Goal: Complete application form: Complete application form

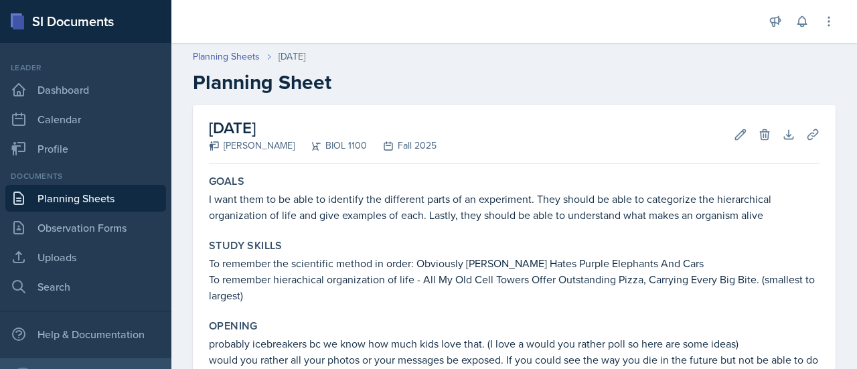
click at [91, 199] on link "Planning Sheets" at bounding box center [85, 198] width 161 height 27
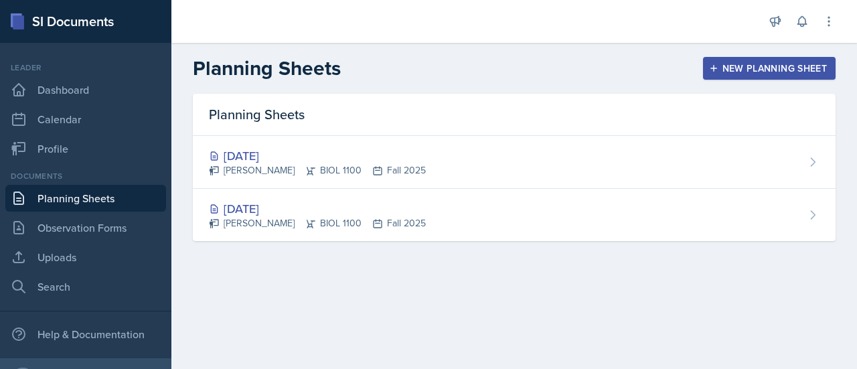
click at [750, 67] on div "New Planning Sheet" at bounding box center [769, 68] width 115 height 11
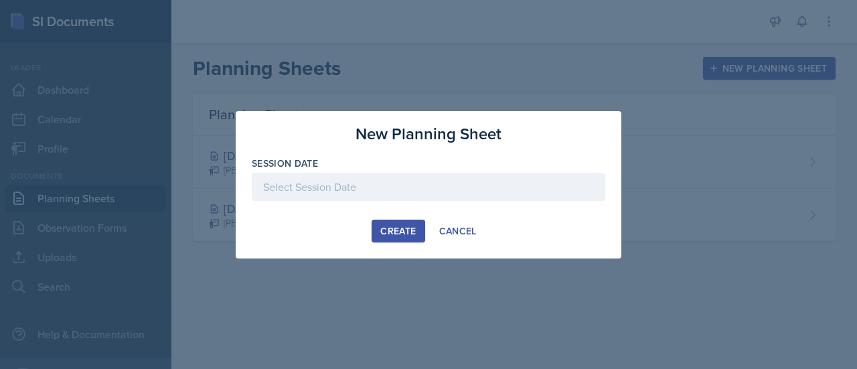
click at [393, 181] on div at bounding box center [429, 187] width 354 height 28
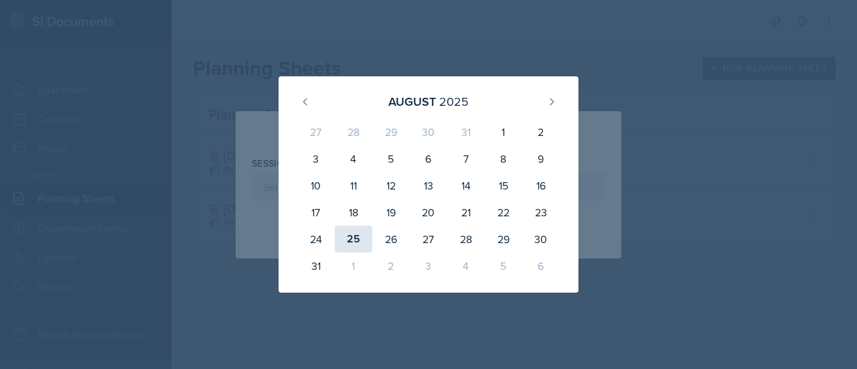
click at [356, 236] on div "25" at bounding box center [354, 239] width 38 height 27
type input "[DATE]"
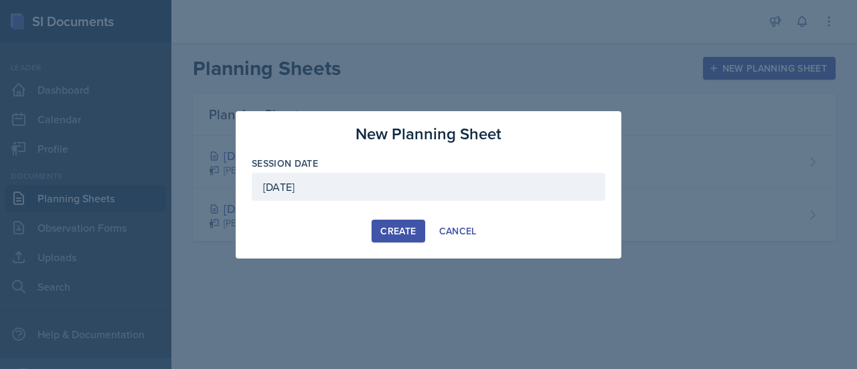
click at [400, 227] on div "Create" at bounding box center [397, 231] width 35 height 11
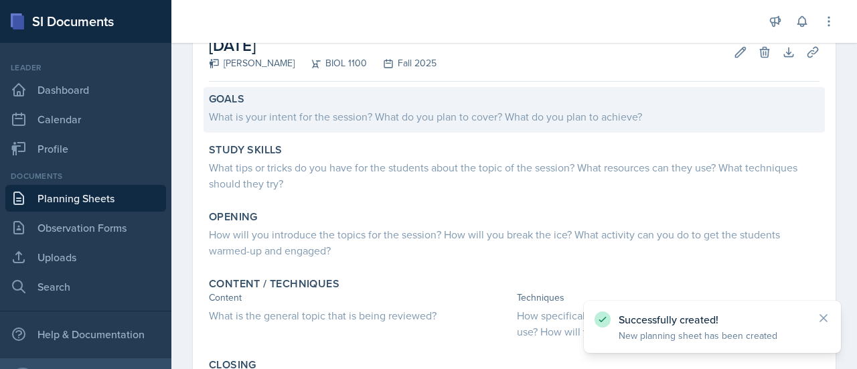
click at [498, 110] on div "What is your intent for the session? What do you plan to cover? What do you pla…" at bounding box center [514, 116] width 611 height 16
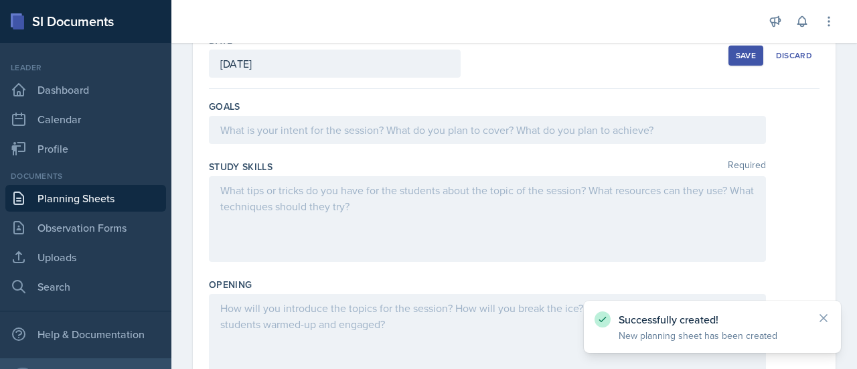
scroll to position [78, 0]
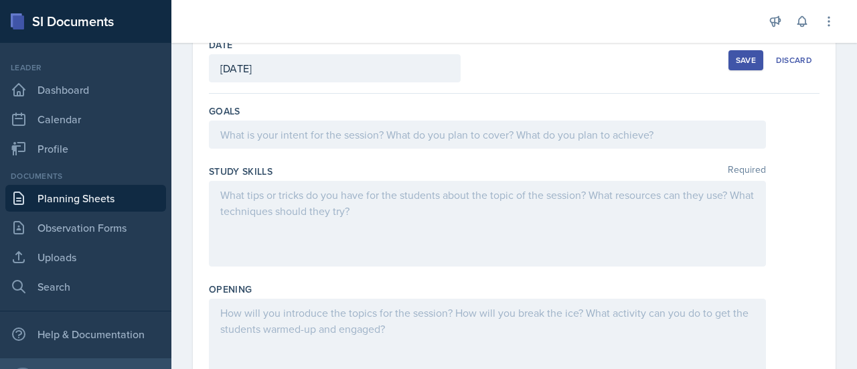
click at [521, 129] on div at bounding box center [487, 135] width 557 height 28
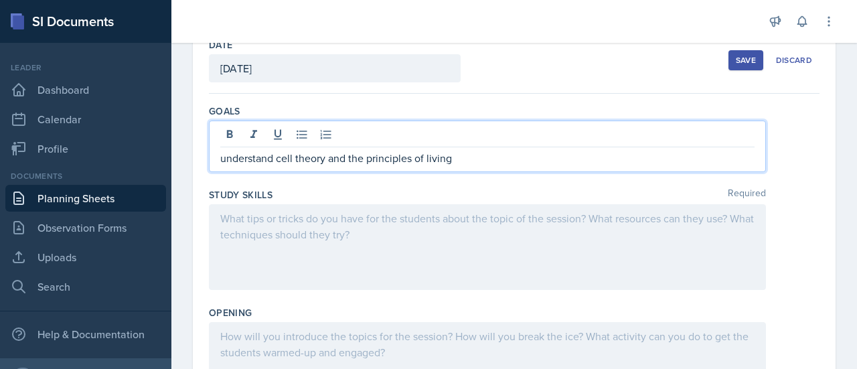
click at [356, 219] on div at bounding box center [487, 247] width 557 height 86
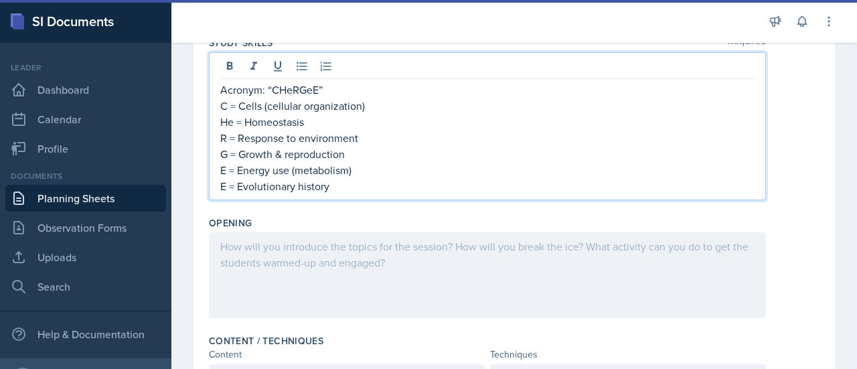
scroll to position [194, 0]
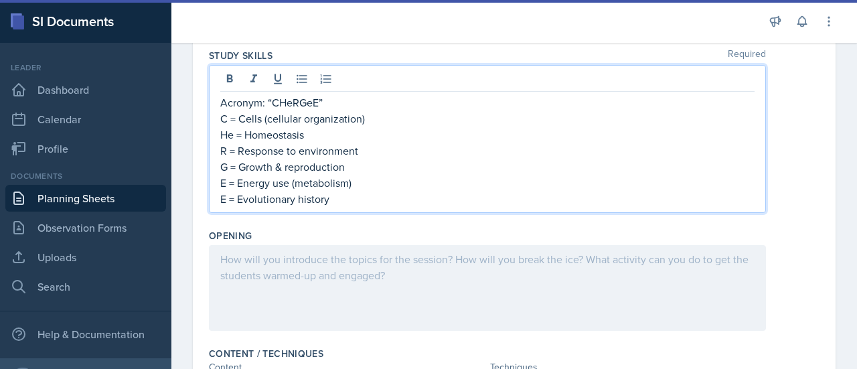
click at [621, 260] on p at bounding box center [487, 259] width 534 height 16
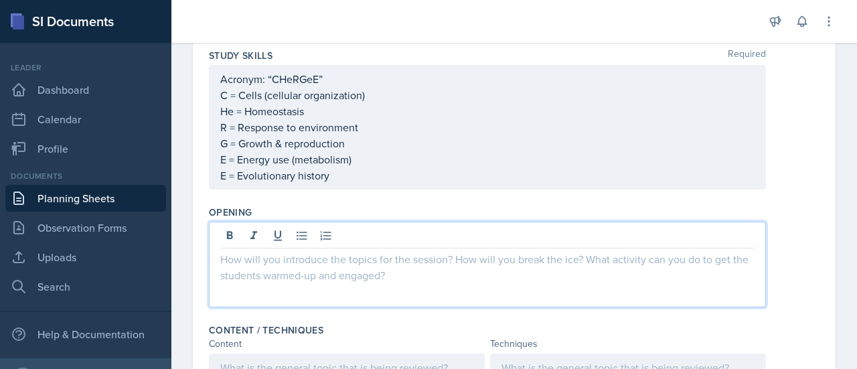
scroll to position [217, 0]
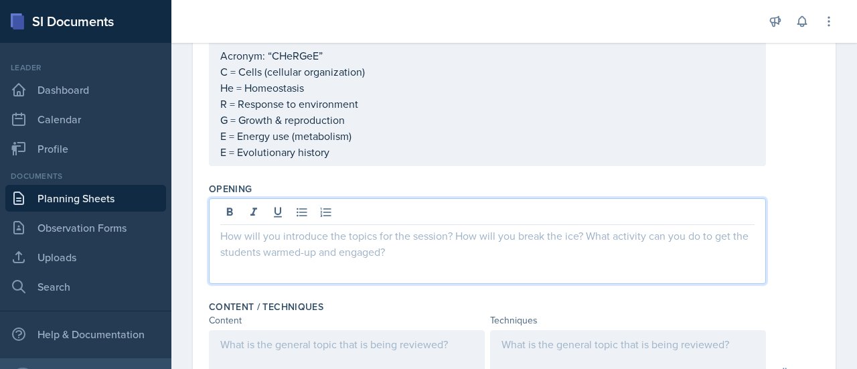
click at [296, 64] on p "Acronym: “CHeRGeE”" at bounding box center [487, 56] width 534 height 16
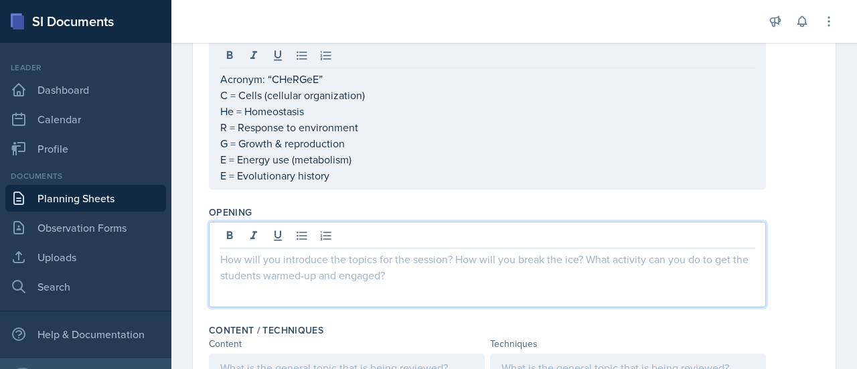
click at [330, 234] on div at bounding box center [487, 265] width 557 height 86
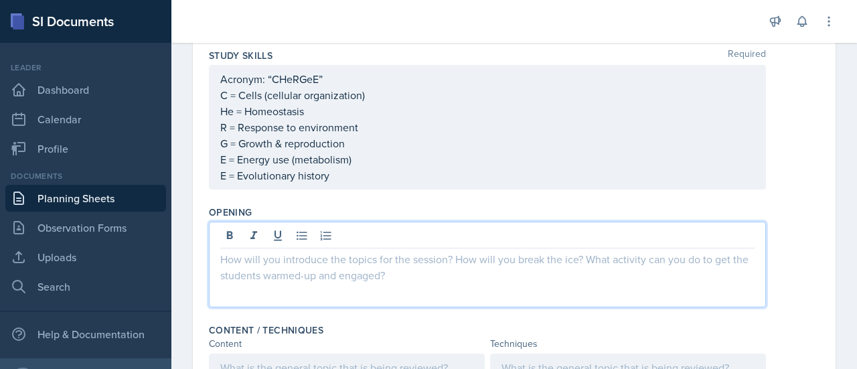
click at [386, 179] on p "E = Evolutionary history" at bounding box center [487, 175] width 534 height 16
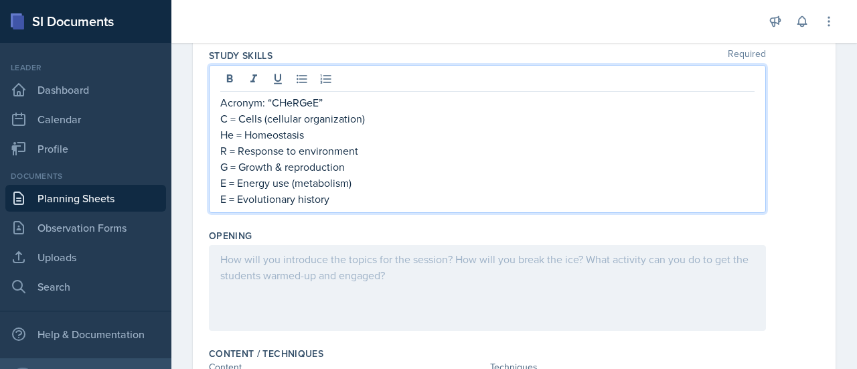
scroll to position [217, 0]
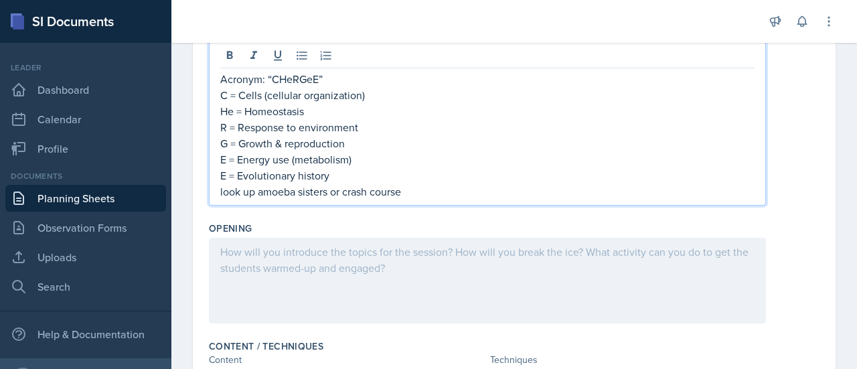
click at [292, 256] on div at bounding box center [487, 281] width 557 height 86
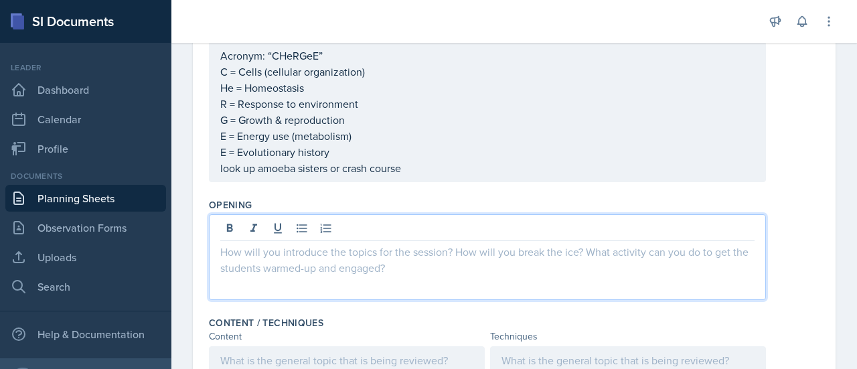
scroll to position [194, 0]
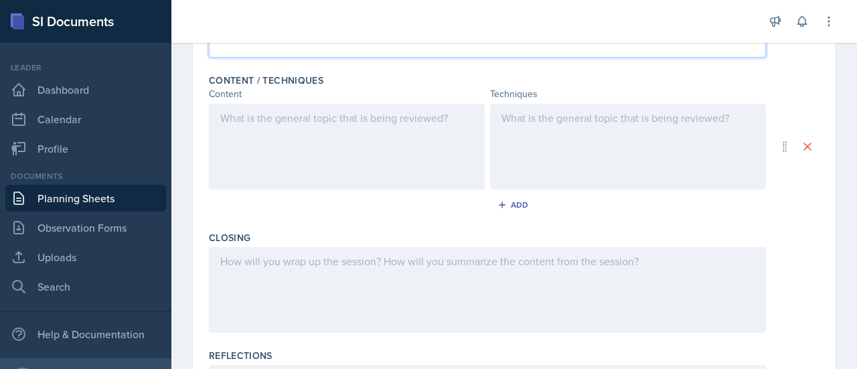
click at [425, 119] on p at bounding box center [346, 118] width 253 height 16
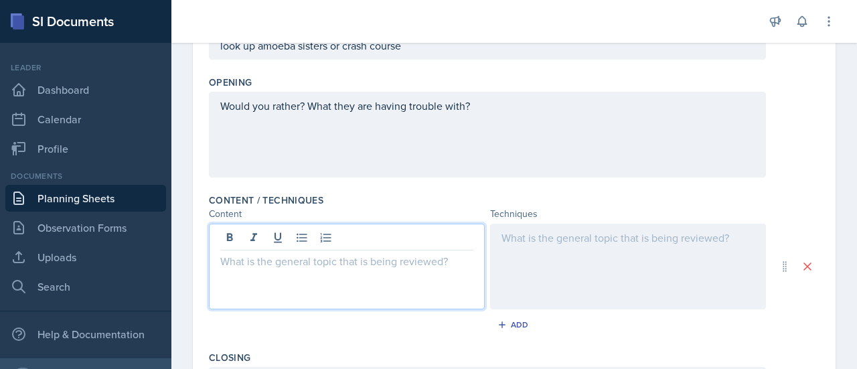
scroll to position [339, 0]
click at [299, 105] on p "Would you rather? What they are having trouble with?" at bounding box center [487, 106] width 534 height 16
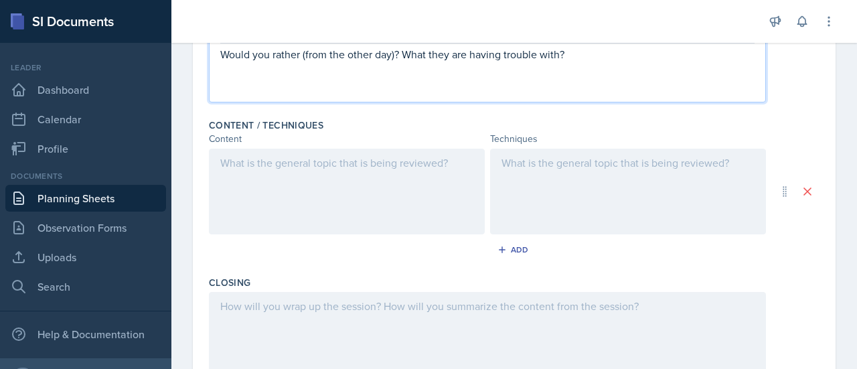
click at [383, 157] on p at bounding box center [346, 163] width 253 height 16
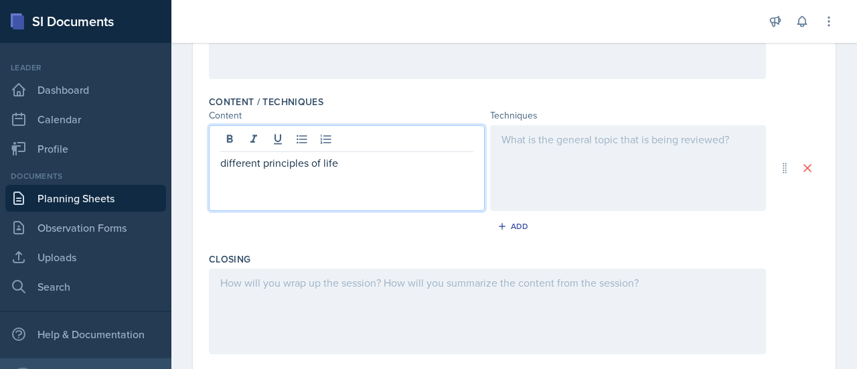
click at [551, 134] on div at bounding box center [628, 168] width 276 height 86
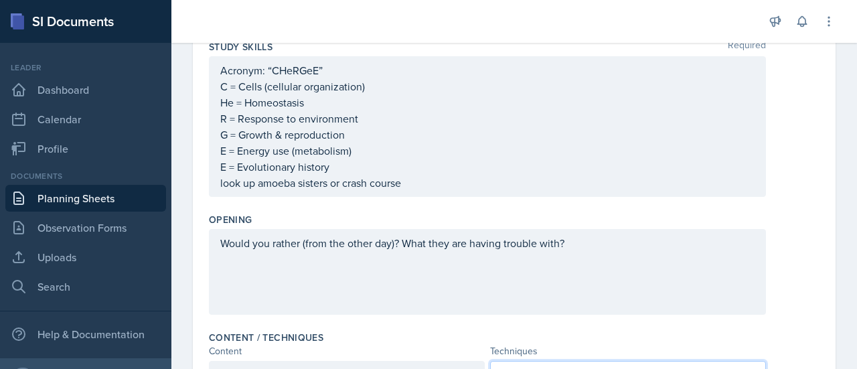
scroll to position [210, 0]
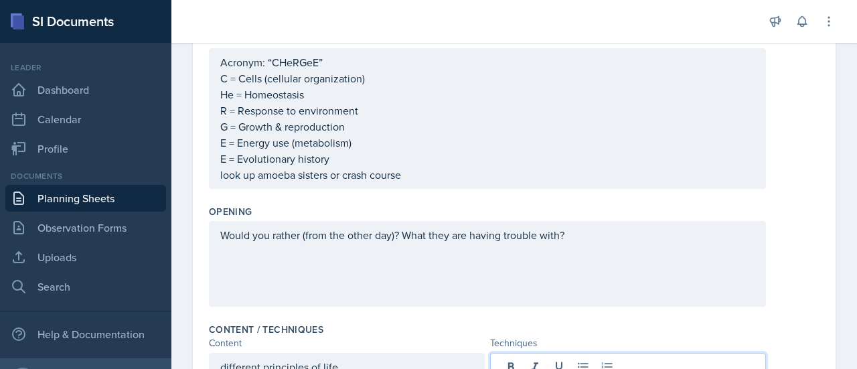
click at [350, 153] on p "E = Evolutionary history" at bounding box center [487, 159] width 534 height 16
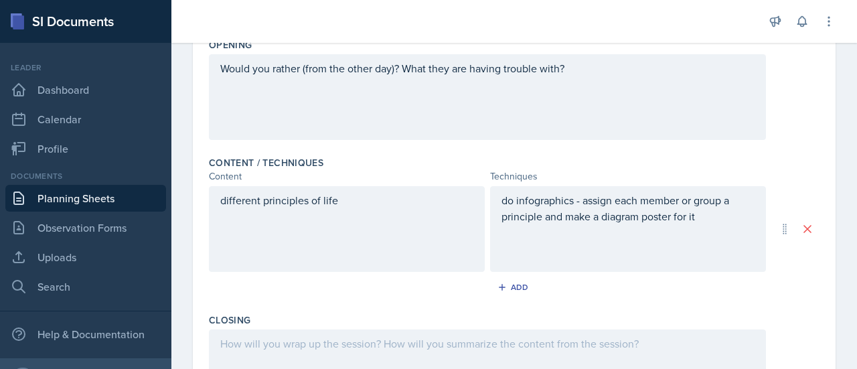
scroll to position [476, 0]
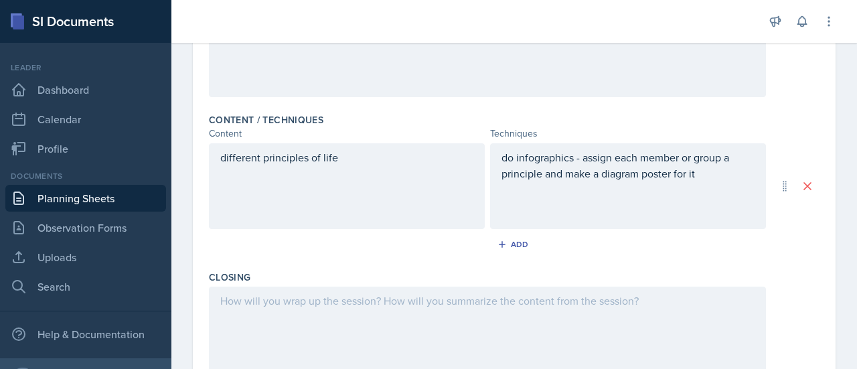
click at [695, 175] on p "do infographics - assign each member or group a principle and make a diagram po…" at bounding box center [628, 165] width 253 height 32
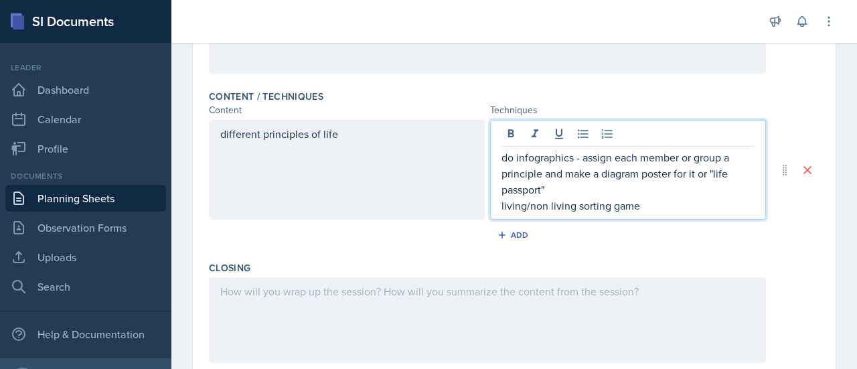
click at [291, 142] on div "different principles of life" at bounding box center [347, 170] width 276 height 100
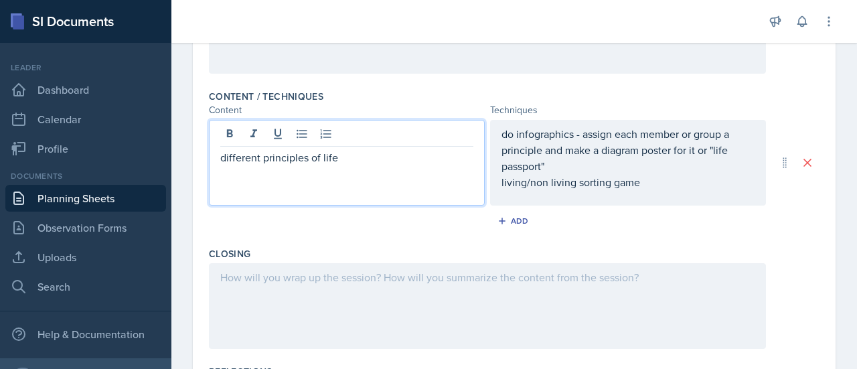
scroll to position [499, 0]
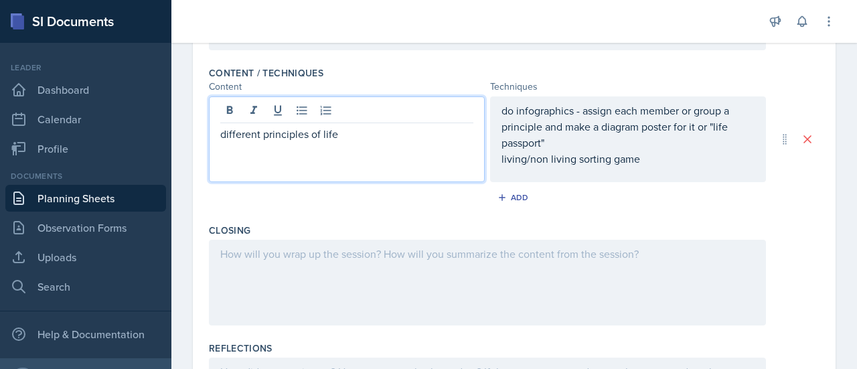
click at [652, 161] on div "do infographics - assign each member or group a principle and make a diagram po…" at bounding box center [628, 134] width 253 height 64
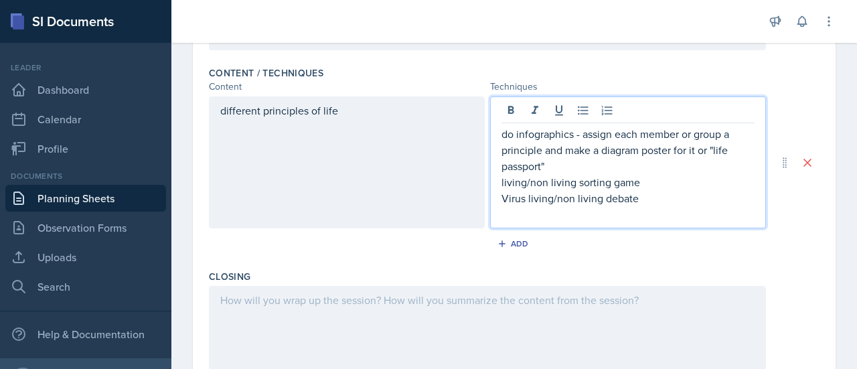
click at [244, 145] on div "different principles of life" at bounding box center [347, 162] width 276 height 132
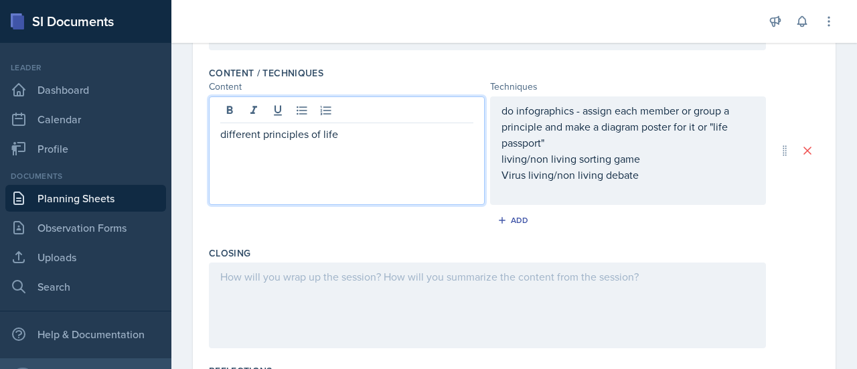
scroll to position [522, 0]
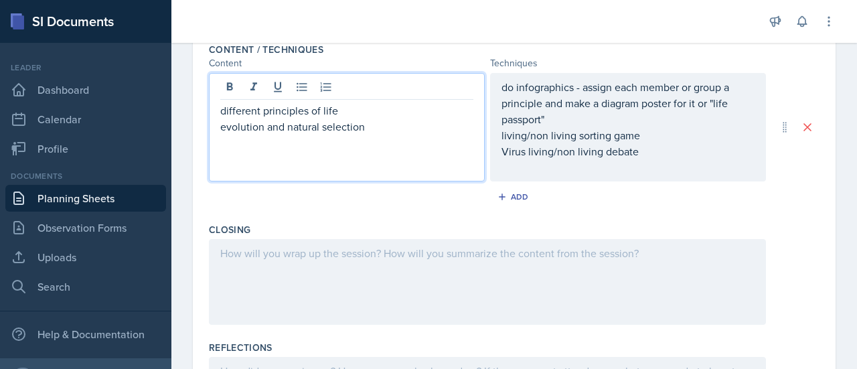
click at [644, 148] on div "do infographics - assign each member or group a principle and make a diagram po…" at bounding box center [628, 127] width 253 height 96
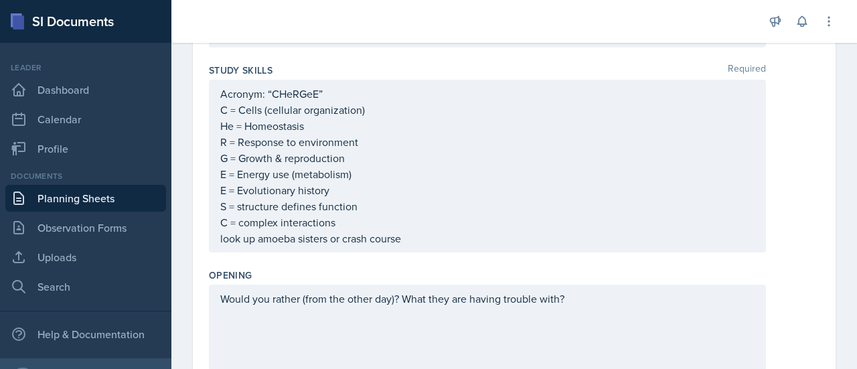
scroll to position [181, 0]
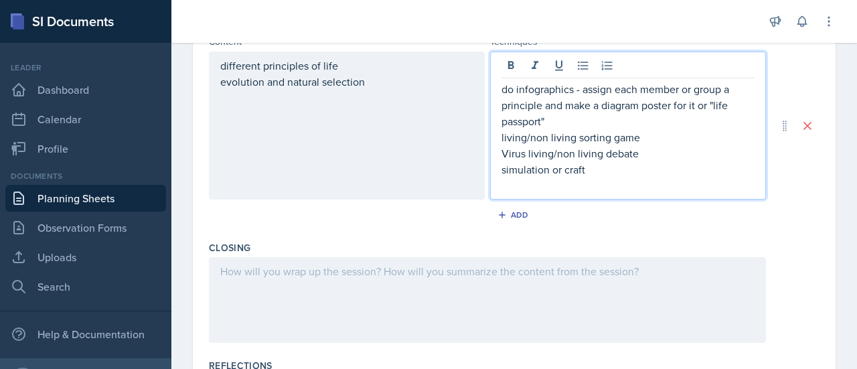
click at [613, 274] on p at bounding box center [487, 271] width 534 height 16
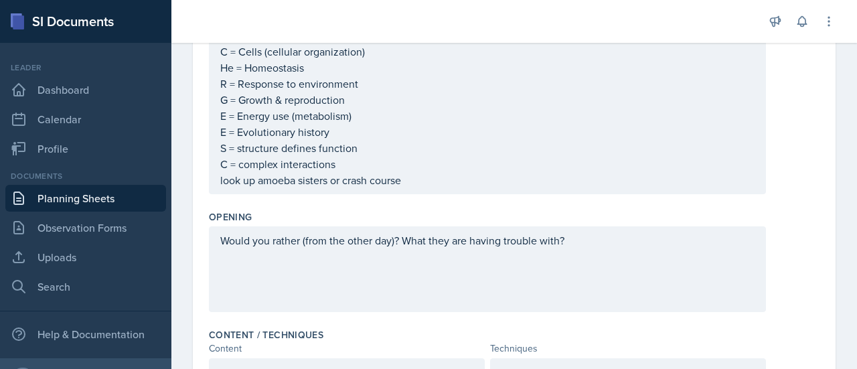
scroll to position [240, 0]
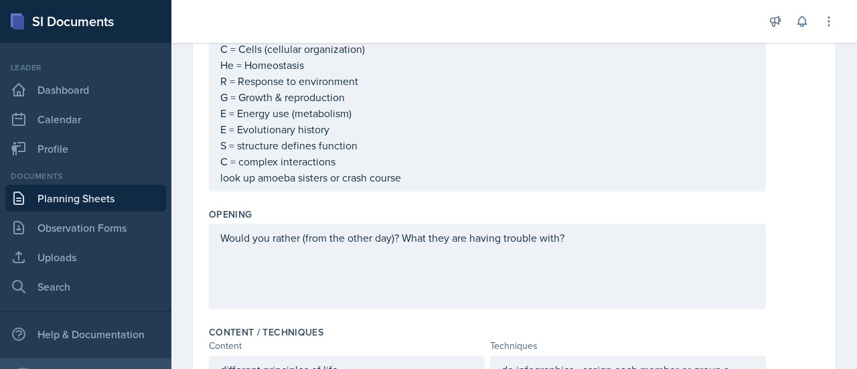
click at [597, 238] on p "Would you rather (from the other day)? What they are having trouble with?" at bounding box center [487, 238] width 534 height 16
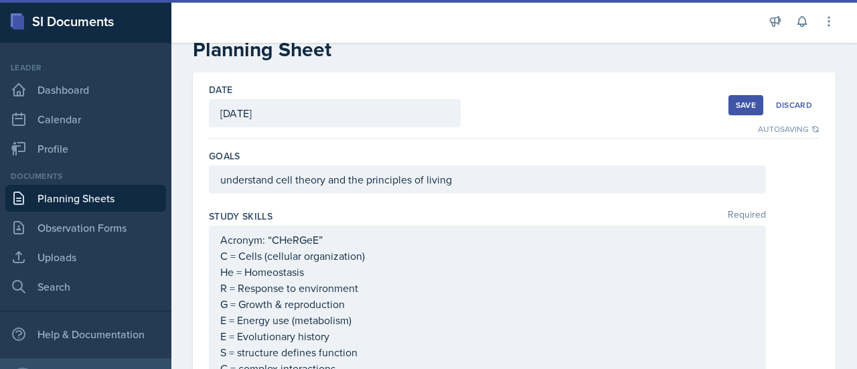
scroll to position [0, 0]
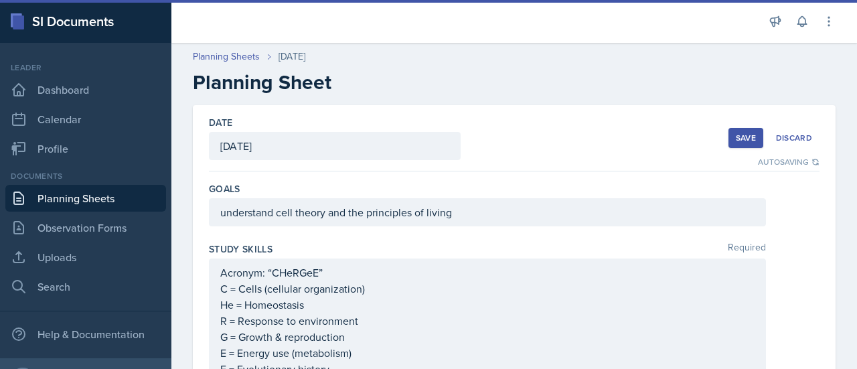
click at [736, 139] on div "Save" at bounding box center [746, 138] width 20 height 11
click at [111, 194] on link "Planning Sheets" at bounding box center [85, 198] width 161 height 27
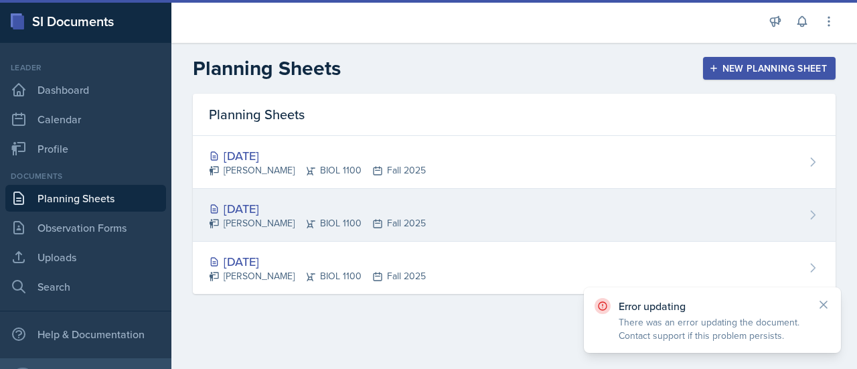
click at [234, 212] on div "[DATE]" at bounding box center [317, 209] width 217 height 18
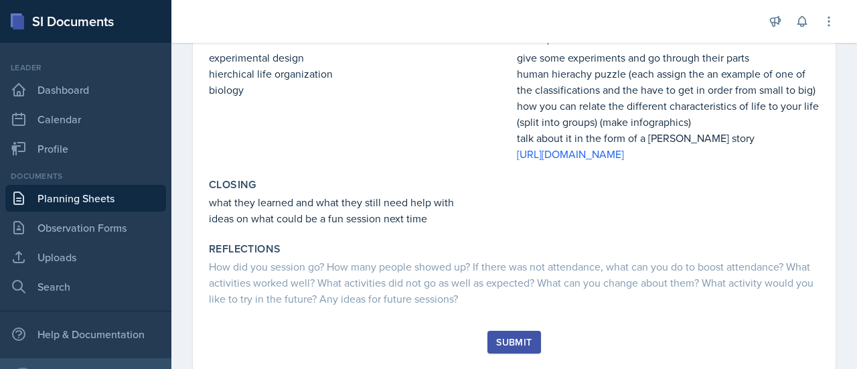
scroll to position [445, 0]
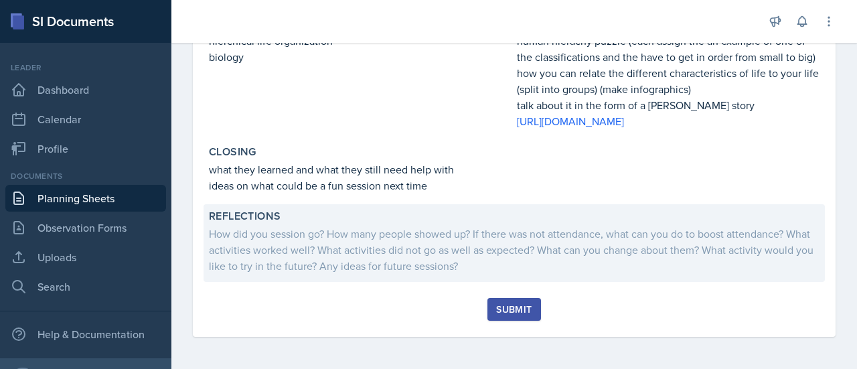
click at [537, 250] on div "How did you session go? How many people showed up? If there was not attendance,…" at bounding box center [514, 250] width 611 height 48
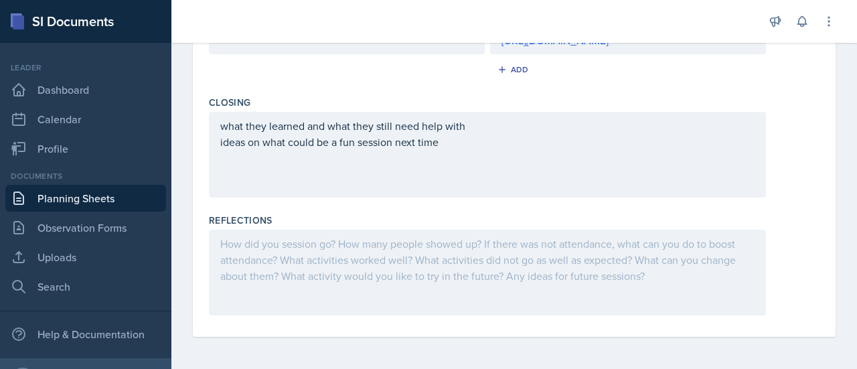
scroll to position [663, 0]
click at [518, 249] on div at bounding box center [487, 273] width 557 height 86
click at [0, 0] on div at bounding box center [0, 0] width 0 height 0
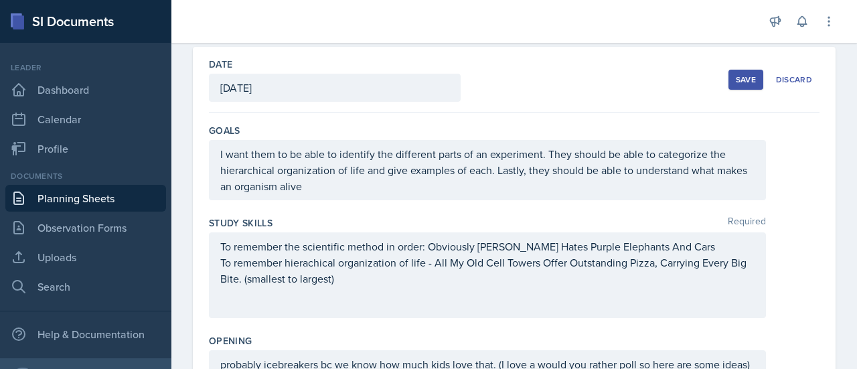
scroll to position [0, 0]
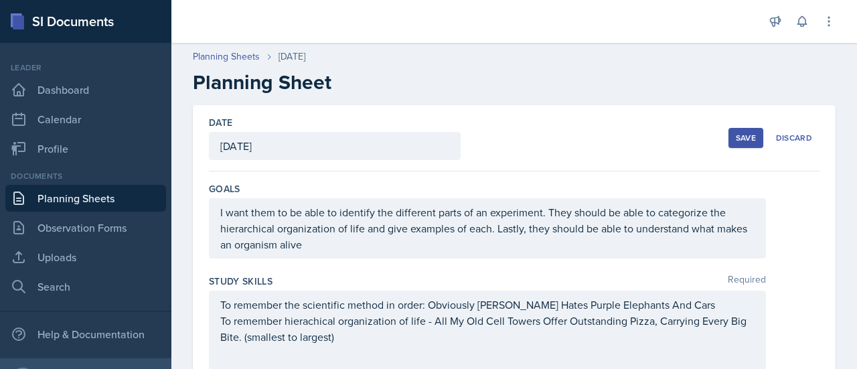
click at [737, 138] on div "Save" at bounding box center [746, 138] width 20 height 11
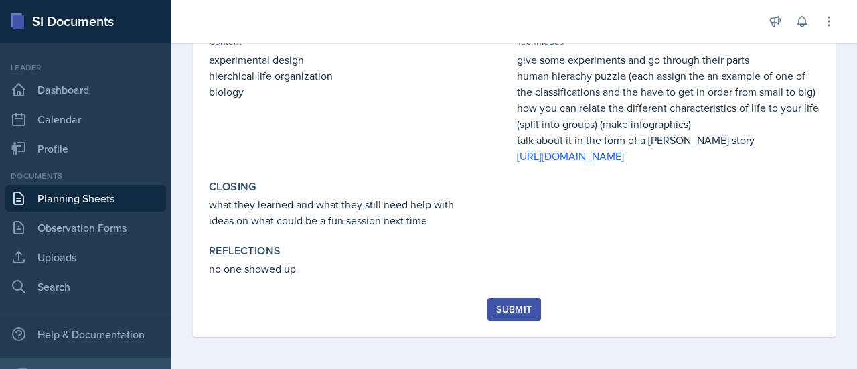
scroll to position [396, 0]
click at [520, 313] on button "Submit" at bounding box center [514, 309] width 53 height 23
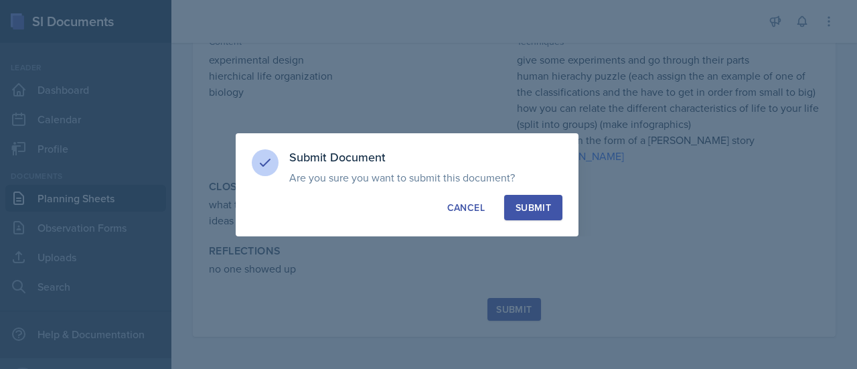
click at [538, 212] on div "Submit" at bounding box center [533, 207] width 35 height 13
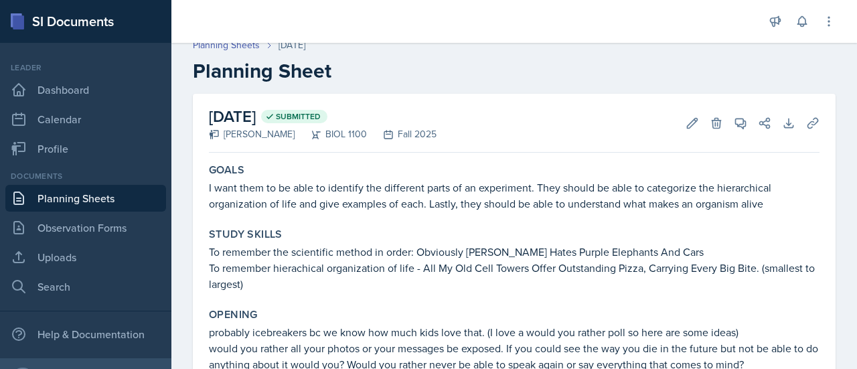
scroll to position [0, 0]
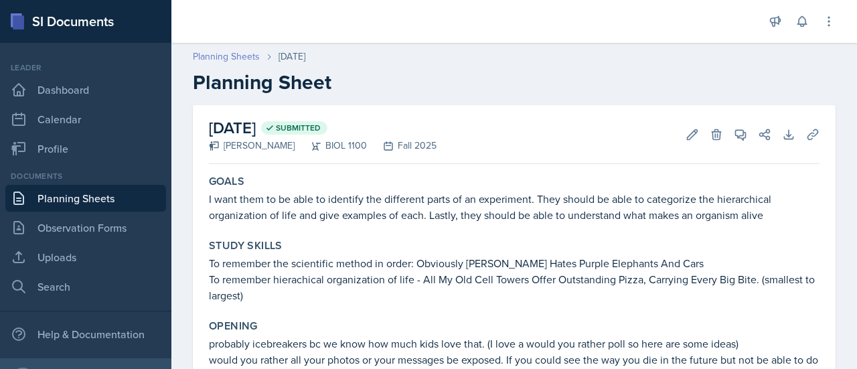
click at [236, 57] on link "Planning Sheets" at bounding box center [226, 57] width 67 height 14
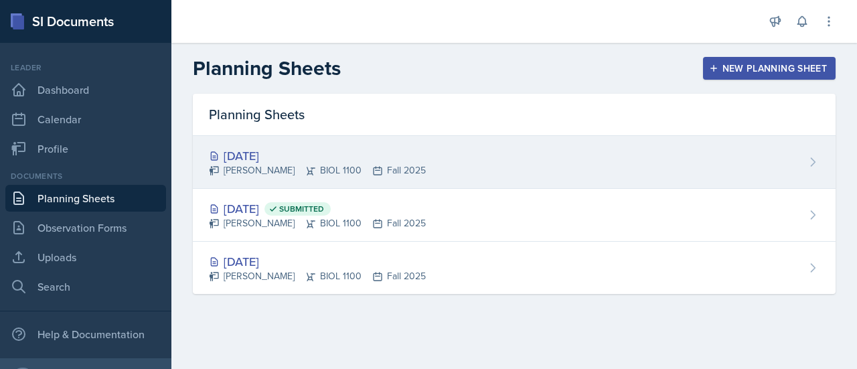
click at [250, 151] on div "[DATE]" at bounding box center [317, 156] width 217 height 18
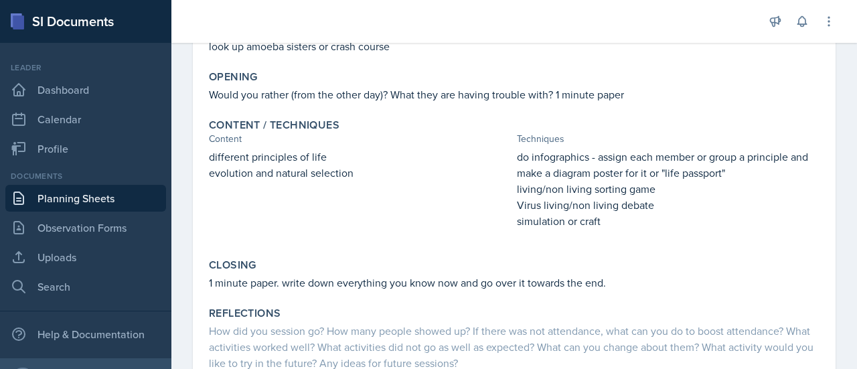
scroll to position [320, 0]
